Goal: Task Accomplishment & Management: Manage account settings

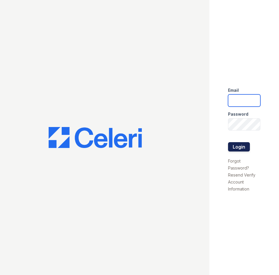
type input "[EMAIL_ADDRESS][DOMAIN_NAME]"
click at [243, 150] on button "Login" at bounding box center [239, 146] width 22 height 9
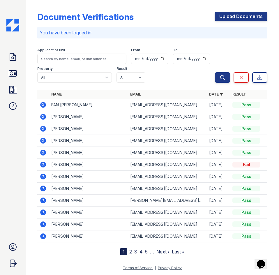
click at [42, 129] on icon at bounding box center [43, 128] width 7 height 7
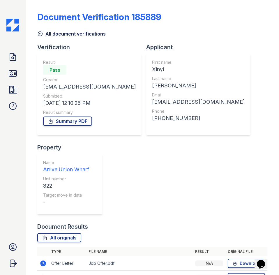
click at [41, 260] on icon at bounding box center [43, 263] width 6 height 6
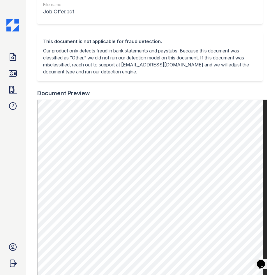
scroll to position [146, 0]
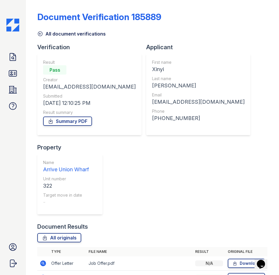
click at [43, 260] on icon at bounding box center [43, 263] width 7 height 7
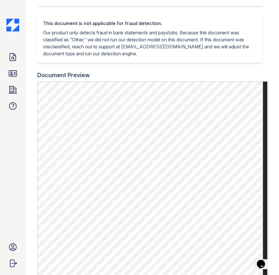
scroll to position [175, 0]
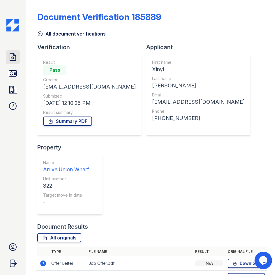
click at [14, 59] on icon at bounding box center [13, 56] width 6 height 7
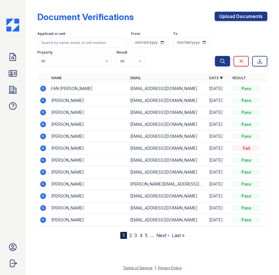
click at [43, 112] on icon at bounding box center [42, 111] width 1 height 1
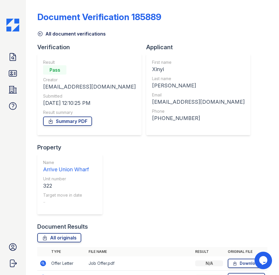
click at [43, 260] on icon at bounding box center [43, 263] width 6 height 6
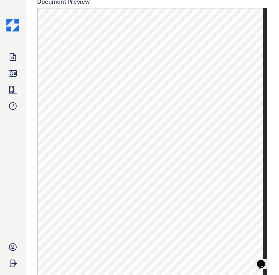
scroll to position [204, 0]
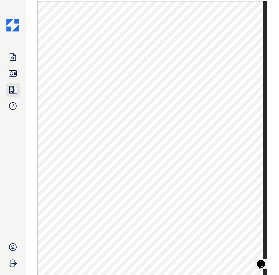
click at [13, 94] on link "Properties" at bounding box center [13, 90] width 14 height 14
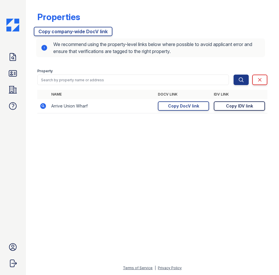
click at [248, 108] on div "Copy IDV link" at bounding box center [239, 106] width 27 height 6
click at [8, 61] on icon at bounding box center [12, 56] width 9 height 9
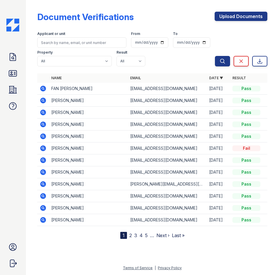
click at [164, 235] on link "Next ›" at bounding box center [162, 235] width 13 height 6
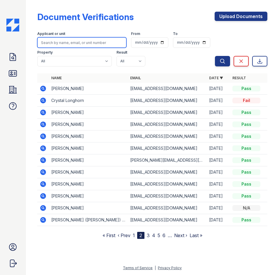
click at [64, 44] on input "search" at bounding box center [81, 42] width 89 height 10
type input "cynthia"
click at [215, 56] on button "Search" at bounding box center [222, 61] width 15 height 10
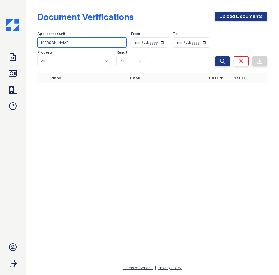
drag, startPoint x: 82, startPoint y: 46, endPoint x: 3, endPoint y: 45, distance: 79.0
click at [3, 45] on div "Doc Verifications ID Verifications Properties FAQ Arrive Union Wharf Leasing Tr…" at bounding box center [139, 137] width 279 height 275
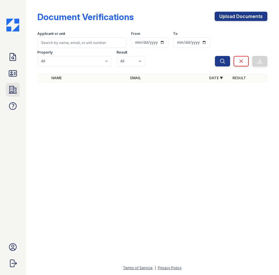
click at [11, 89] on icon at bounding box center [13, 89] width 8 height 7
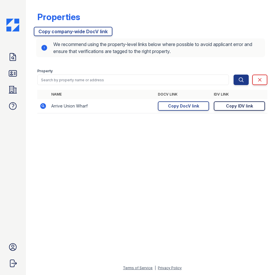
click at [241, 107] on div "Copy IDV link" at bounding box center [239, 106] width 27 height 6
click at [10, 60] on icon at bounding box center [13, 56] width 6 height 7
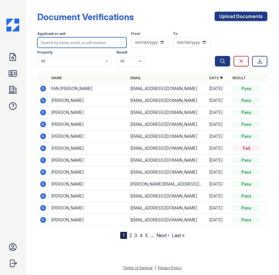
click at [55, 42] on input "search" at bounding box center [81, 42] width 89 height 10
type input "kay woods"
click at [215, 56] on button "Search" at bounding box center [222, 61] width 15 height 10
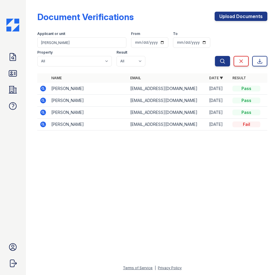
click at [42, 86] on icon at bounding box center [43, 88] width 7 height 7
click at [44, 100] on icon at bounding box center [43, 101] width 6 height 6
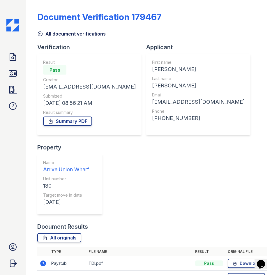
scroll to position [64, 0]
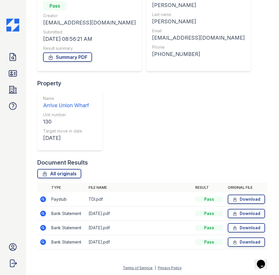
click at [44, 199] on icon at bounding box center [43, 199] width 6 height 6
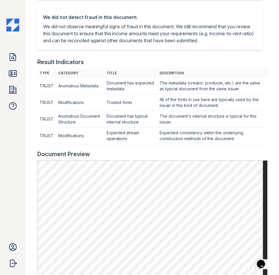
scroll to position [48, 0]
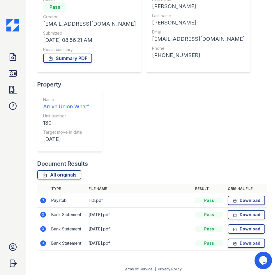
scroll to position [64, 0]
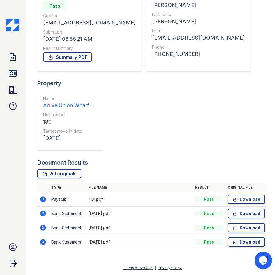
click at [44, 200] on icon at bounding box center [43, 199] width 6 height 6
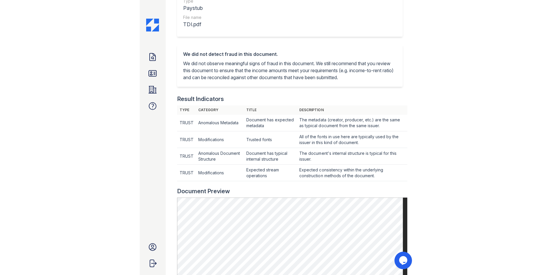
scroll to position [29, 0]
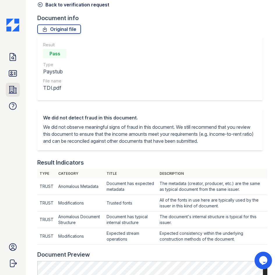
click at [12, 89] on icon at bounding box center [12, 89] width 9 height 9
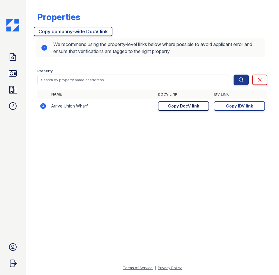
click at [194, 108] on div "Copy DocV link" at bounding box center [183, 106] width 31 height 6
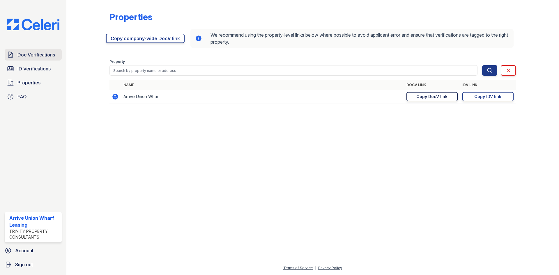
click at [36, 58] on span "Doc Verifications" at bounding box center [36, 54] width 38 height 7
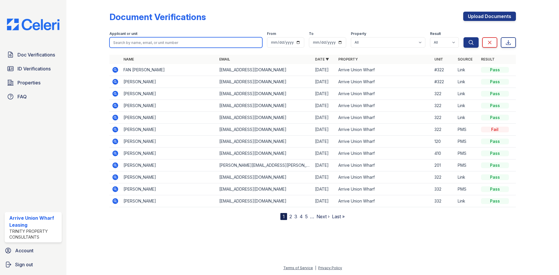
click at [137, 41] on input "search" at bounding box center [186, 42] width 153 height 10
type input "pamela"
click at [279, 37] on button "Search" at bounding box center [471, 42] width 15 height 10
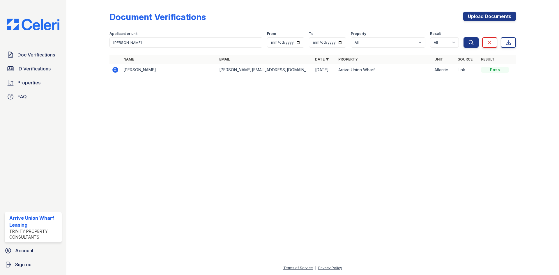
click at [114, 68] on icon at bounding box center [115, 69] width 7 height 7
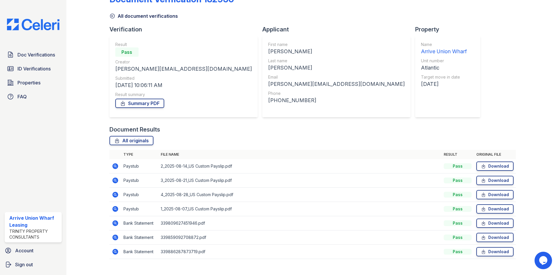
scroll to position [27, 0]
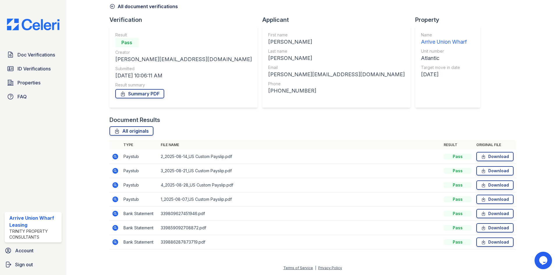
click at [113, 157] on icon at bounding box center [115, 157] width 6 height 6
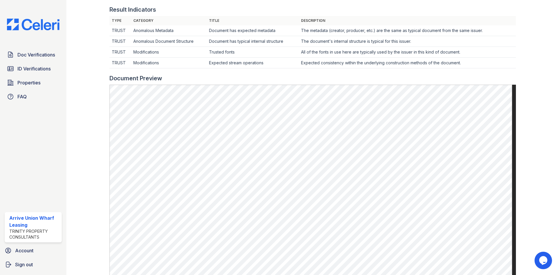
scroll to position [233, 0]
